Goal: Information Seeking & Learning: Learn about a topic

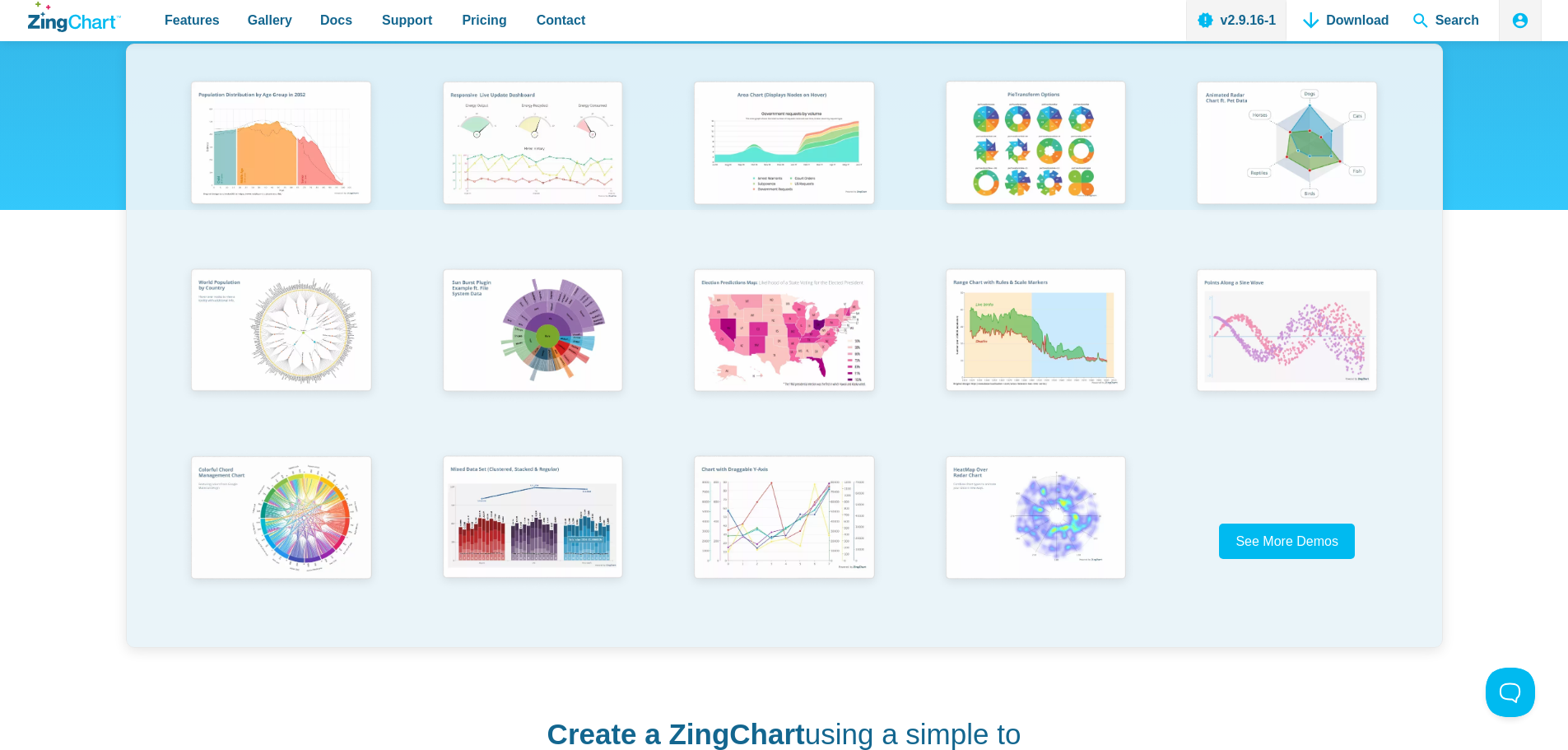
scroll to position [330, 0]
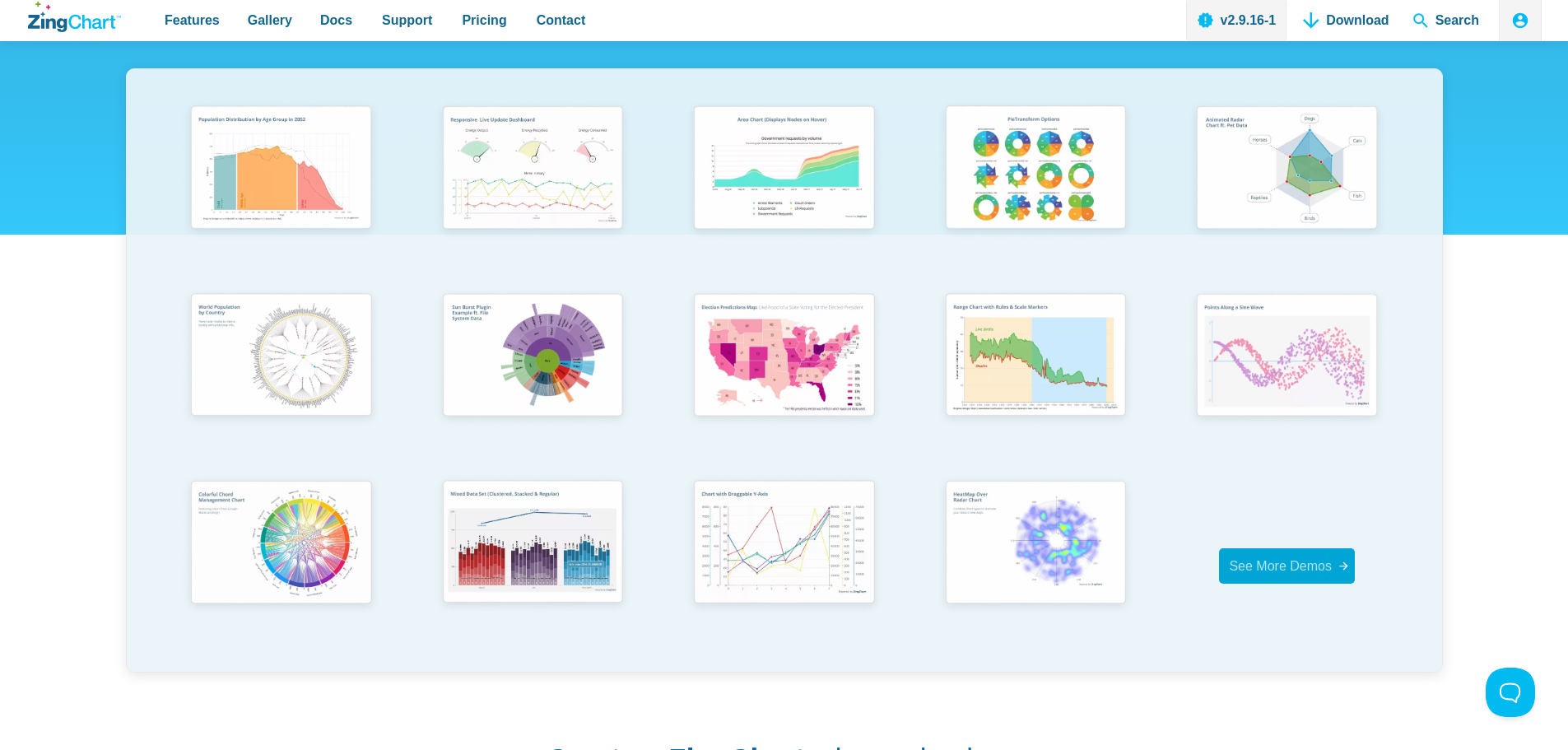
click at [1306, 569] on span "See More Demos" at bounding box center [1280, 565] width 103 height 14
click at [1316, 572] on span "See More Demos" at bounding box center [1280, 565] width 103 height 14
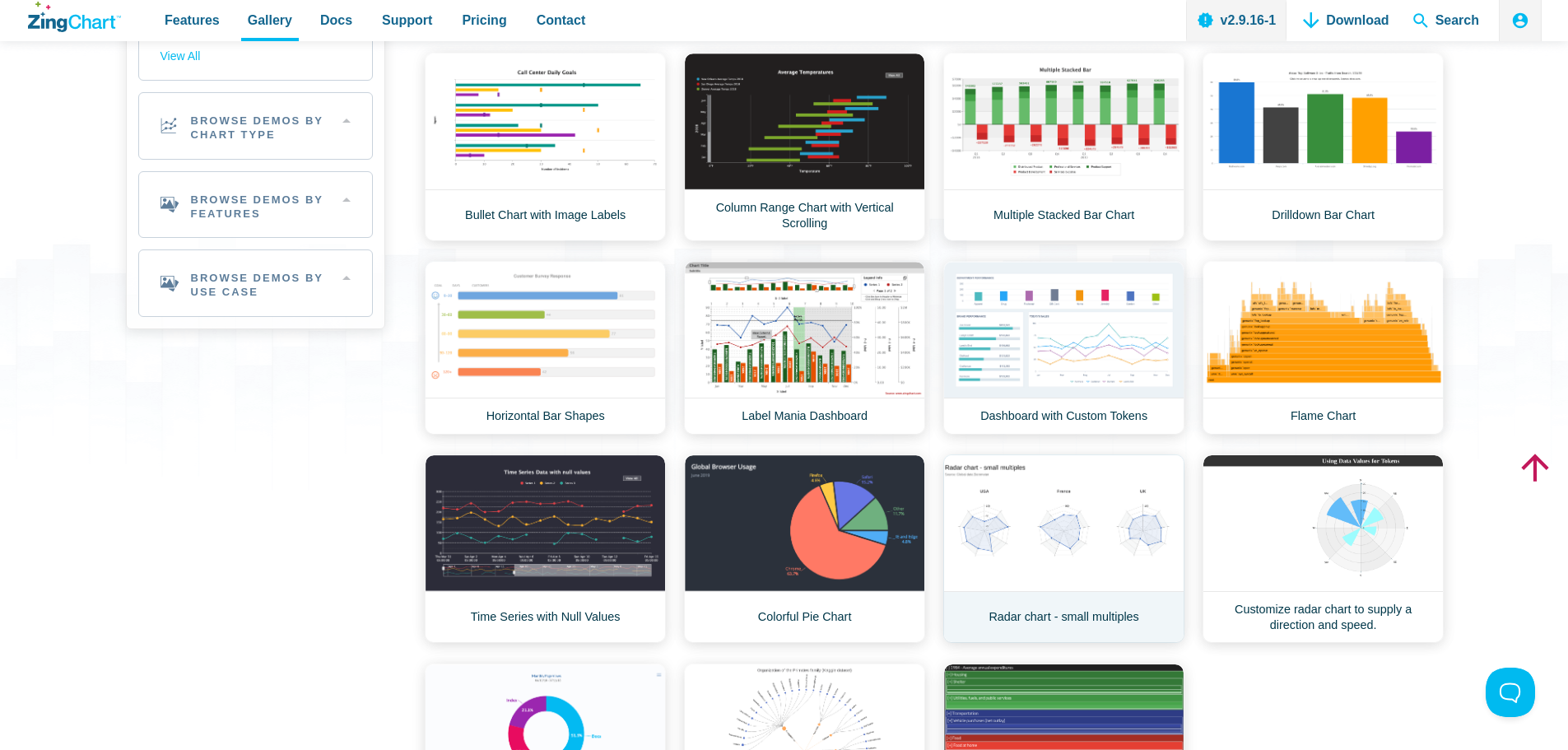
scroll to position [247, 0]
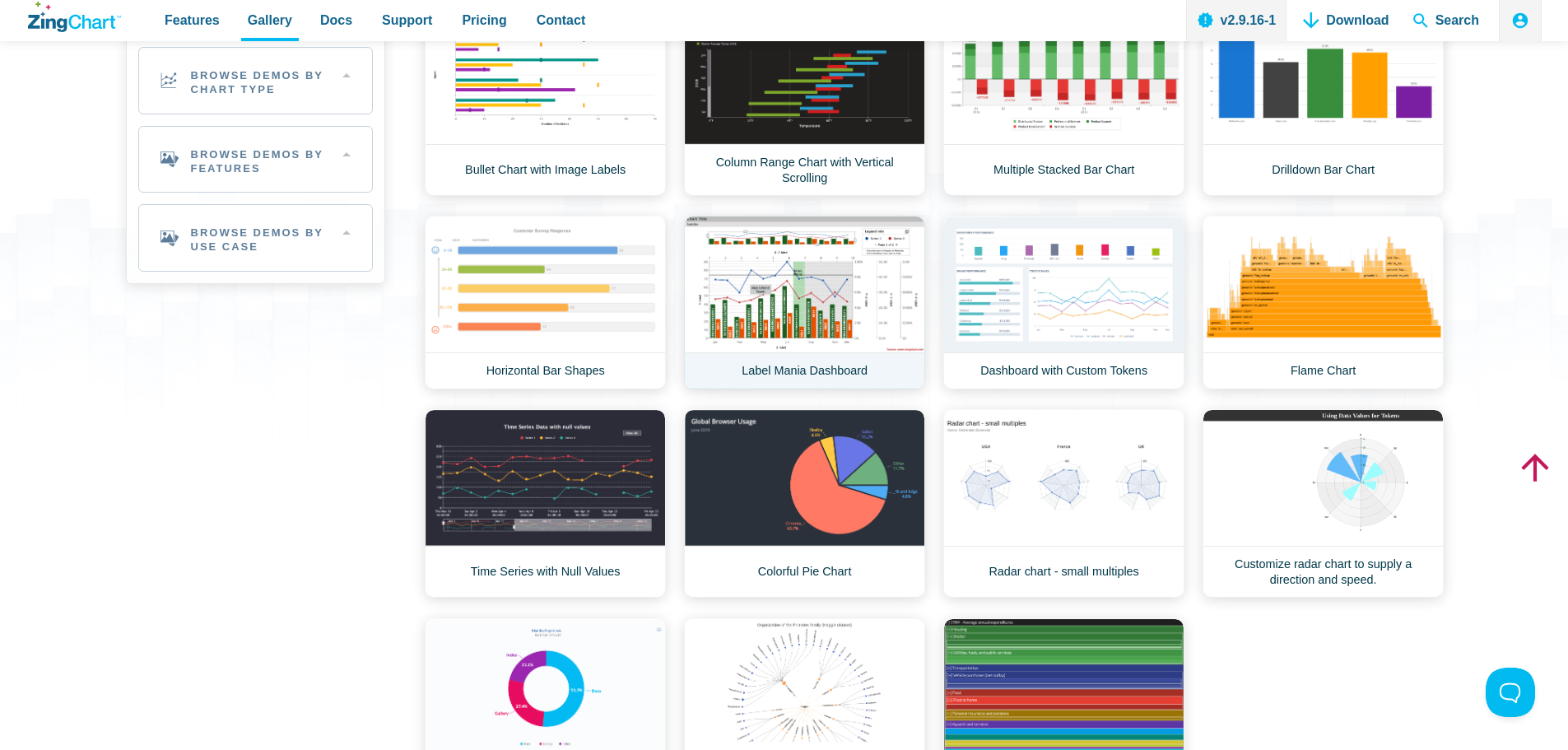
click at [814, 320] on link "Label Mania Dashboard" at bounding box center [804, 302] width 241 height 173
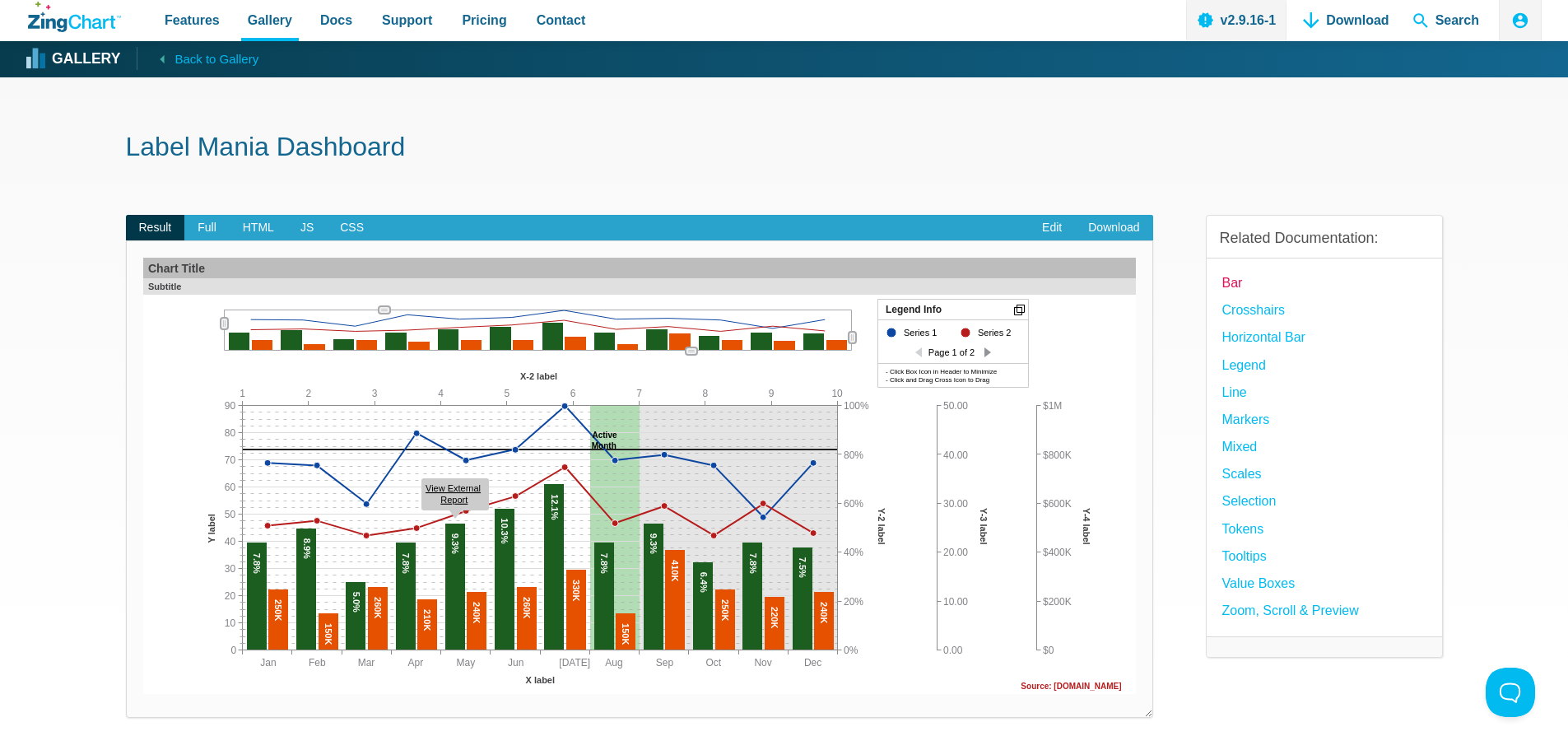
click at [1232, 285] on link "Bar" at bounding box center [1233, 282] width 21 height 22
